Goal: Navigation & Orientation: Find specific page/section

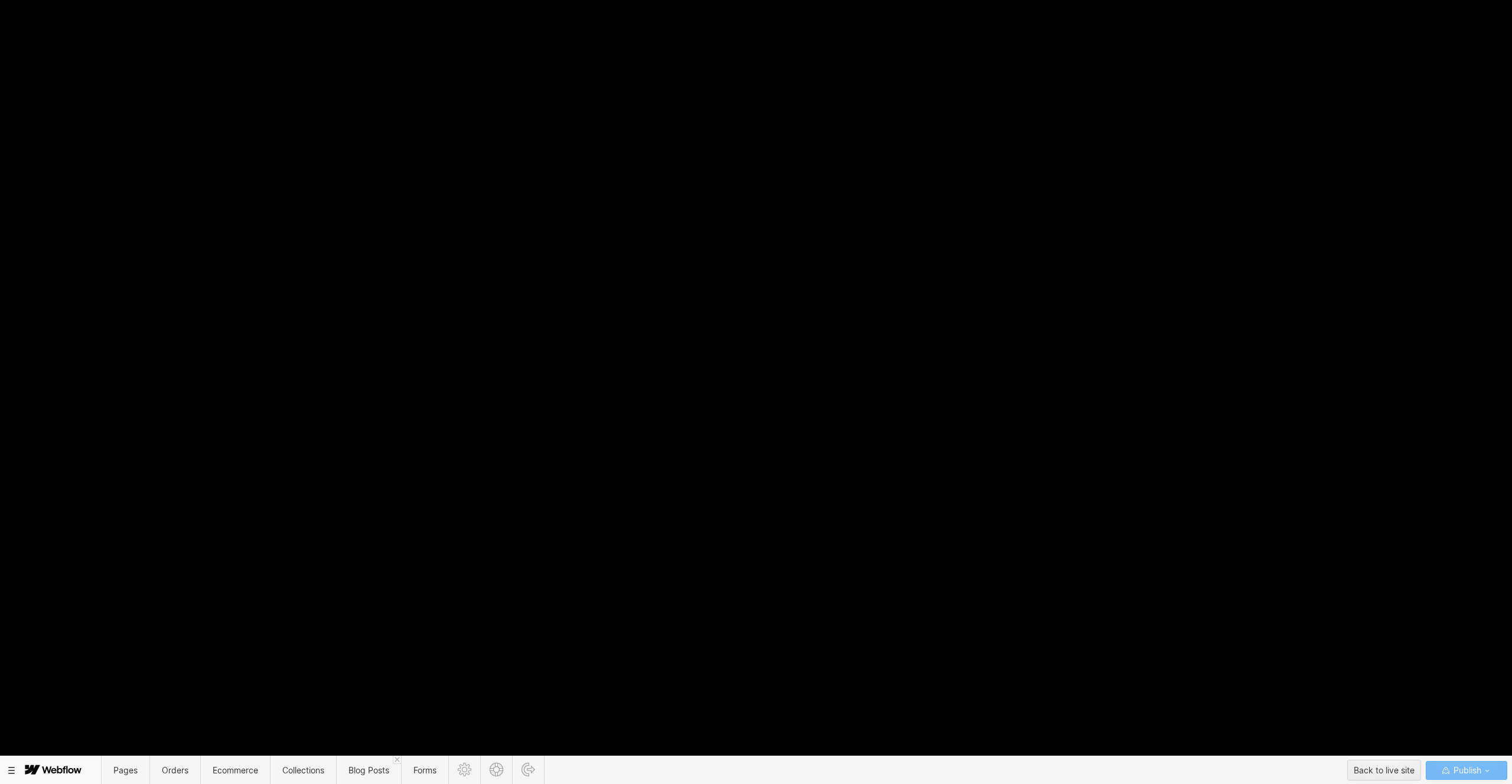
click at [17, 771] on div at bounding box center [55, 771] width 76 height 24
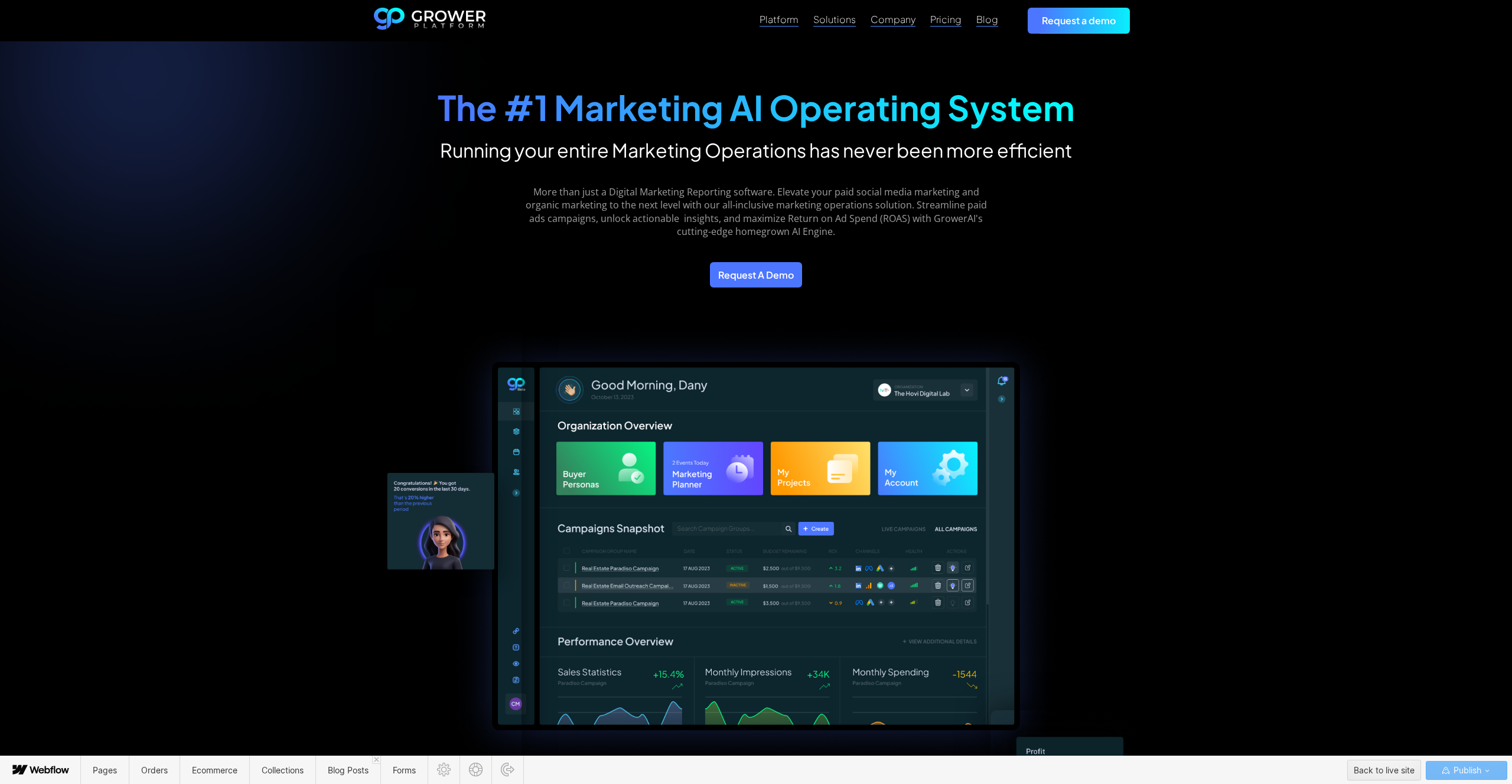
click at [22, 768] on icon at bounding box center [20, 770] width 15 height 10
click at [40, 770] on icon at bounding box center [41, 771] width 64 height 24
click at [7, 765] on div "Pages Orders Ecommerce Collections Blog Posts Forms Back to live site Publish" at bounding box center [756, 770] width 1512 height 29
click at [112, 765] on span "Pages" at bounding box center [105, 770] width 24 height 10
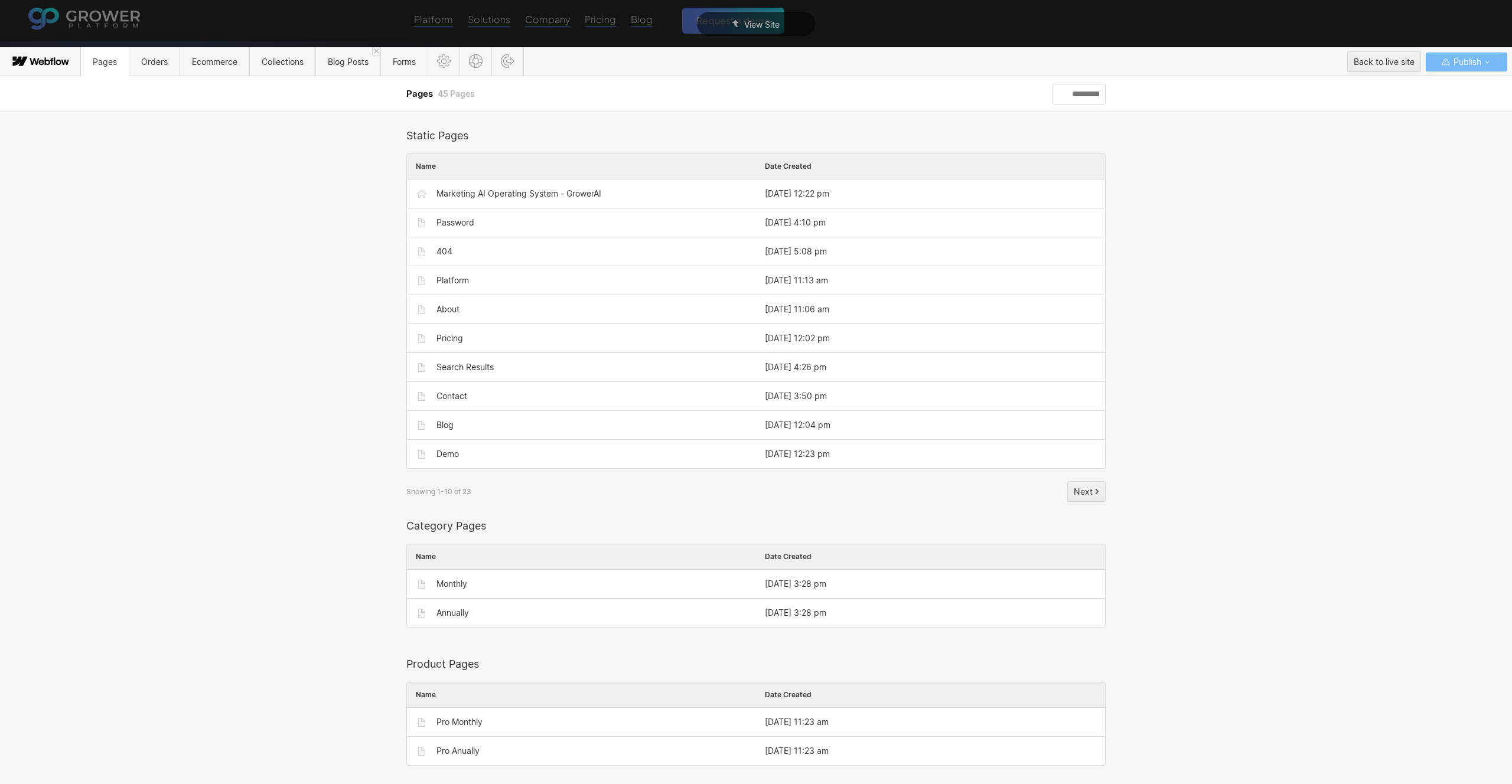
click at [35, 62] on icon at bounding box center [34, 61] width 10 height 7
click at [1396, 65] on div "Back to live site" at bounding box center [1384, 62] width 61 height 18
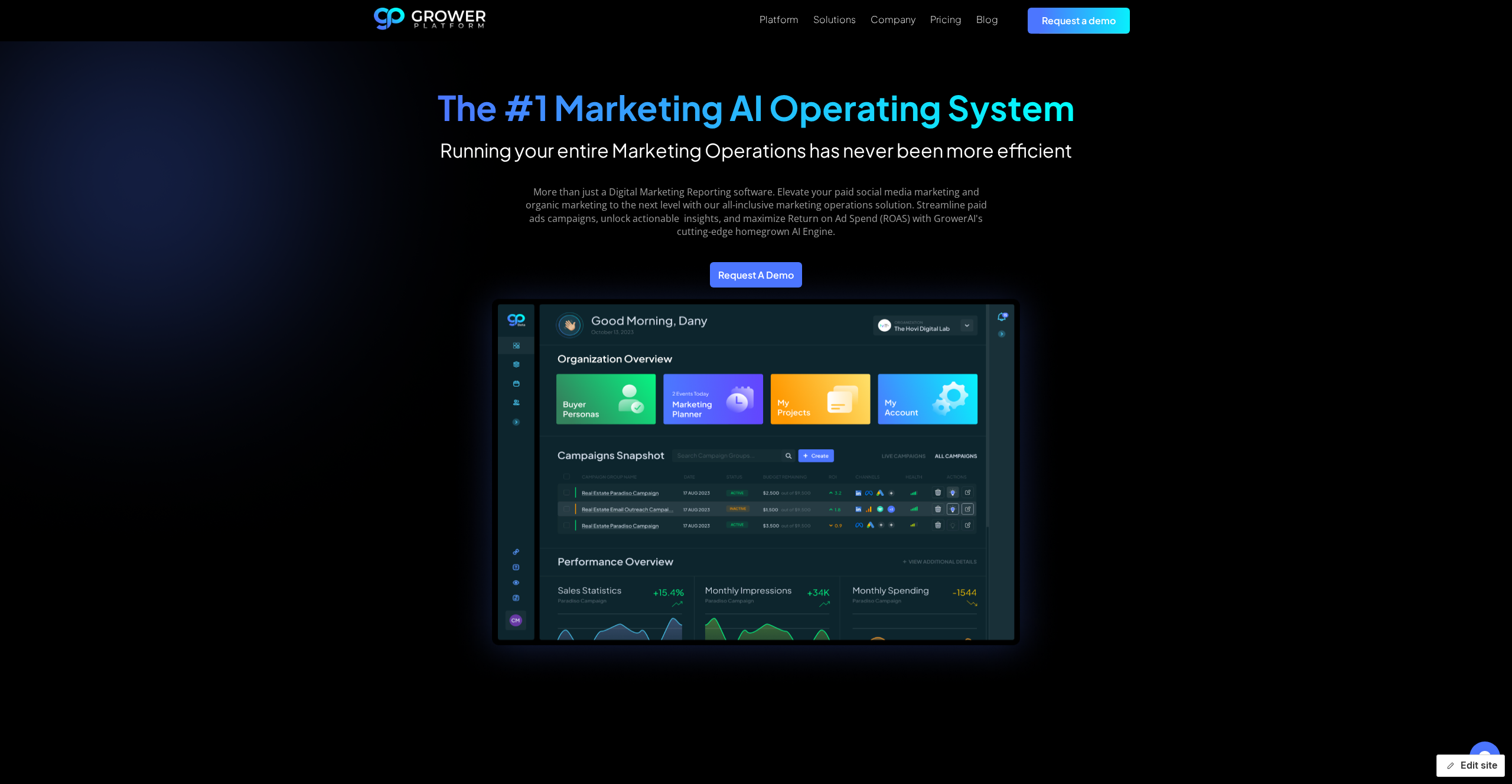
click at [1466, 762] on button "Edit site" at bounding box center [1470, 765] width 68 height 22
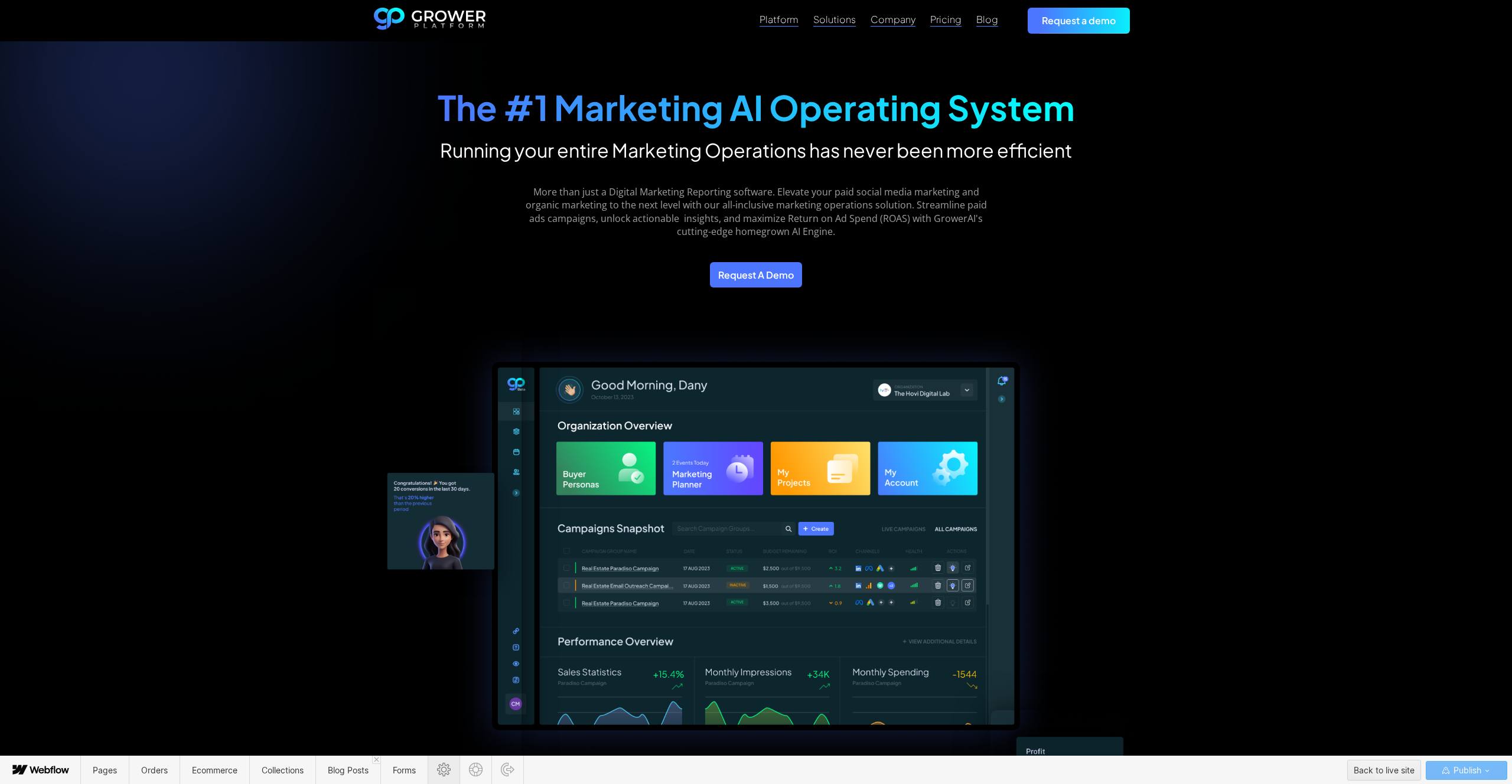
click at [454, 768] on span at bounding box center [443, 770] width 32 height 29
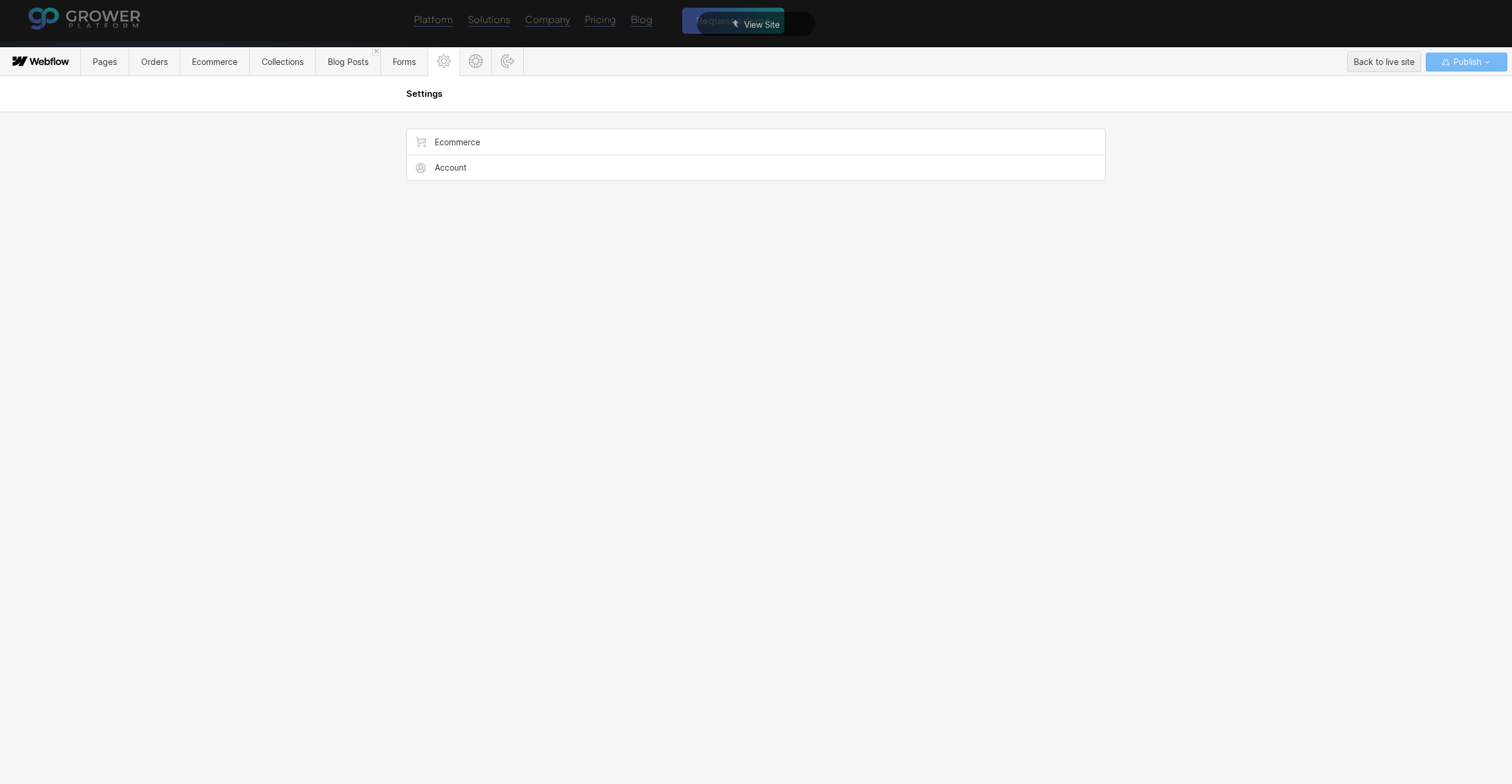
click at [53, 59] on icon at bounding box center [41, 62] width 64 height 24
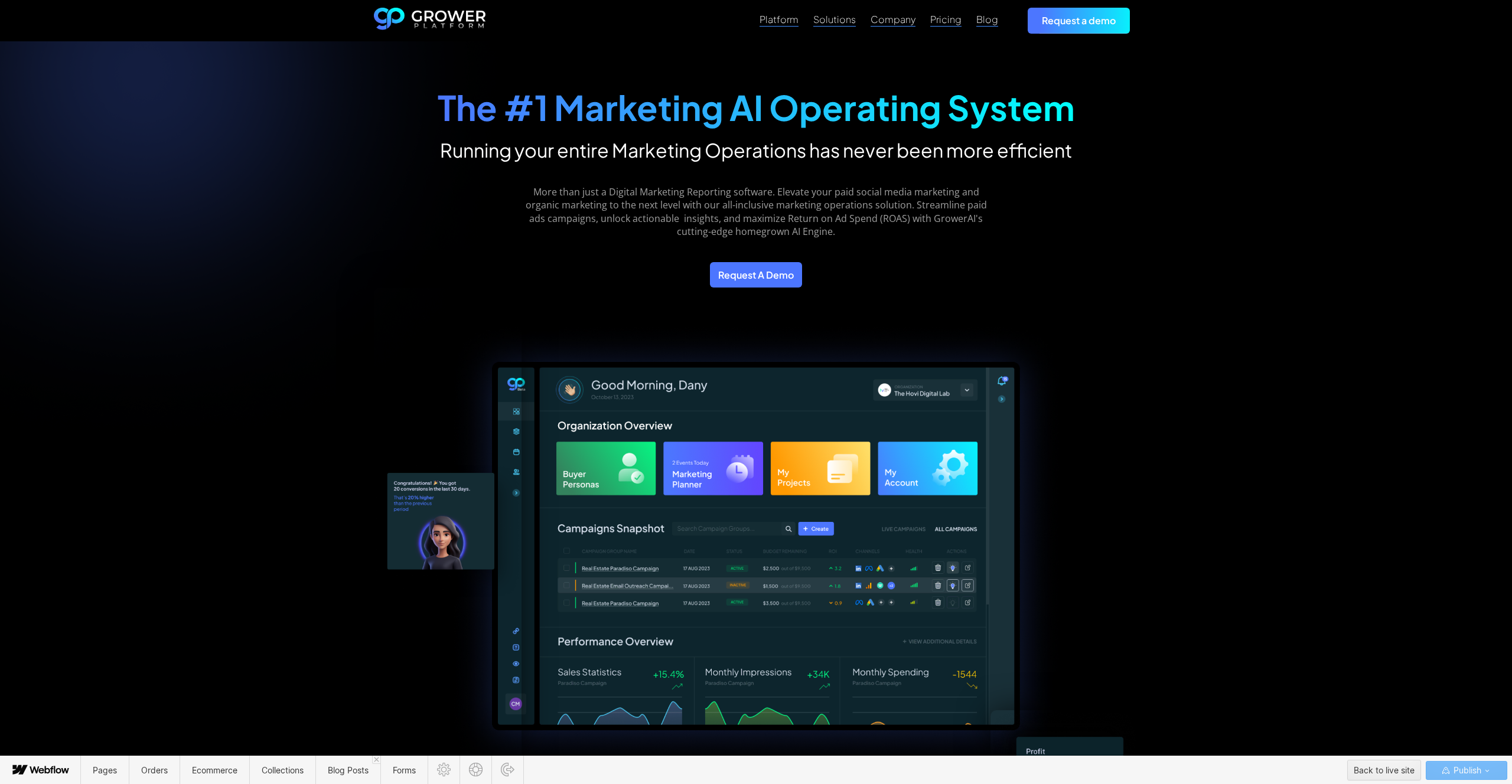
click at [14, 774] on icon at bounding box center [41, 771] width 64 height 24
